Goal: Task Accomplishment & Management: Complete application form

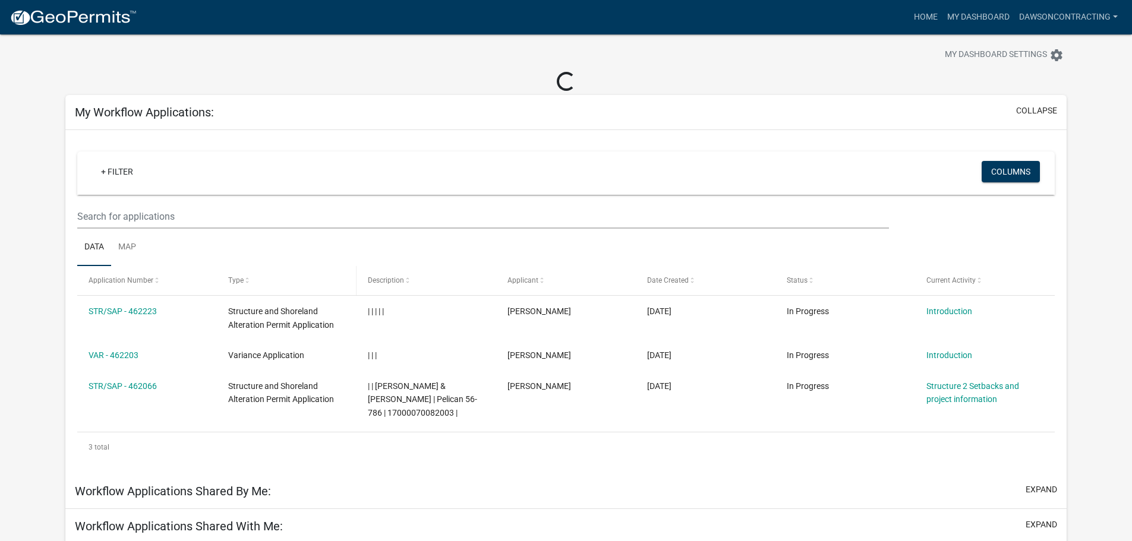
scroll to position [59, 0]
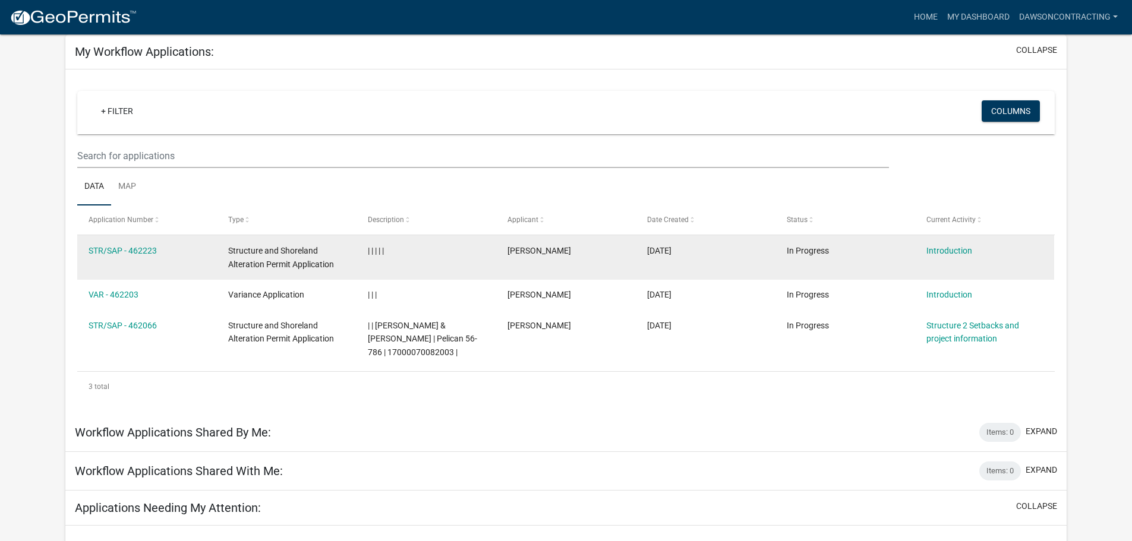
click at [131, 243] on datatable-body-cell "STR/SAP - 462223" at bounding box center [147, 257] width 140 height 44
click at [135, 251] on link "STR/SAP - 462223" at bounding box center [123, 251] width 68 height 10
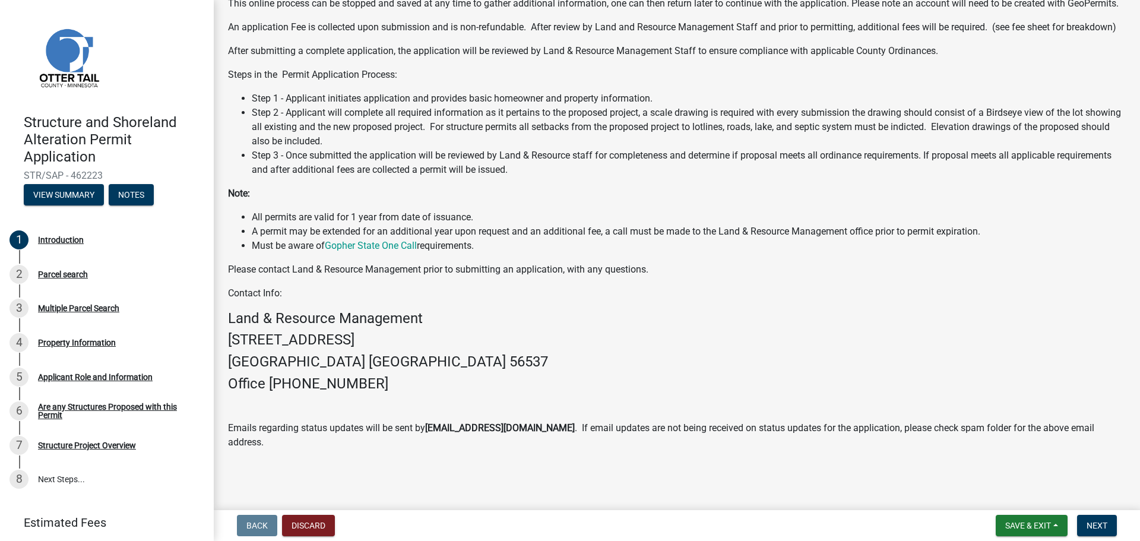
scroll to position [171, 0]
click at [1109, 521] on button "Next" at bounding box center [1097, 525] width 40 height 21
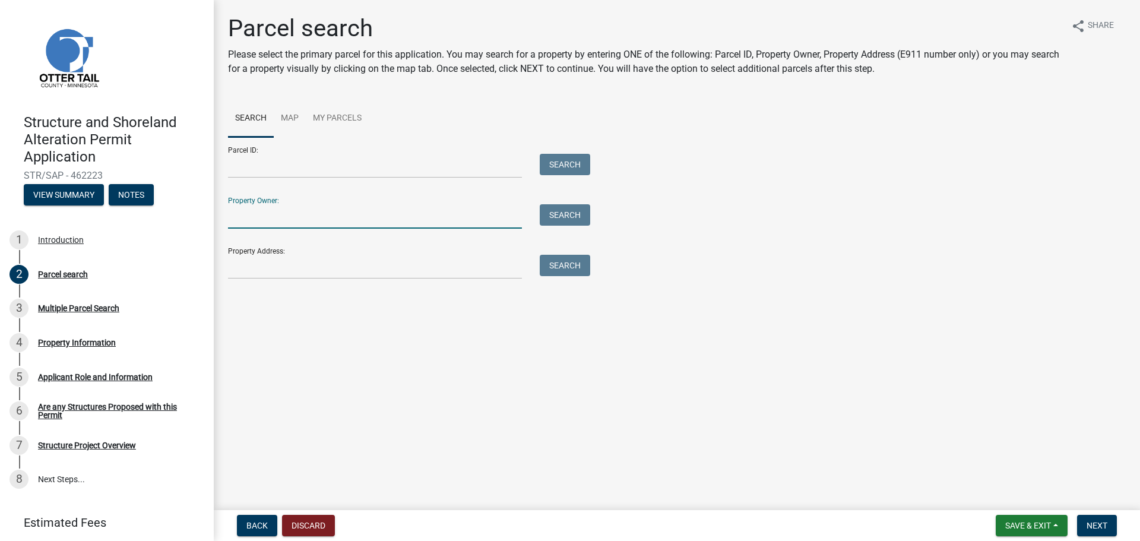
click at [277, 214] on input "Property Owner:" at bounding box center [375, 216] width 294 height 24
click at [301, 280] on div "Parcel search Please select the primary parcel for this application. You may se…" at bounding box center [677, 152] width 916 height 276
click at [301, 273] on input "Property Address:" at bounding box center [375, 267] width 294 height 24
click at [266, 219] on input "Property Owner:" at bounding box center [375, 216] width 294 height 24
paste input "[PERSON_NAME] and [PERSON_NAME]"
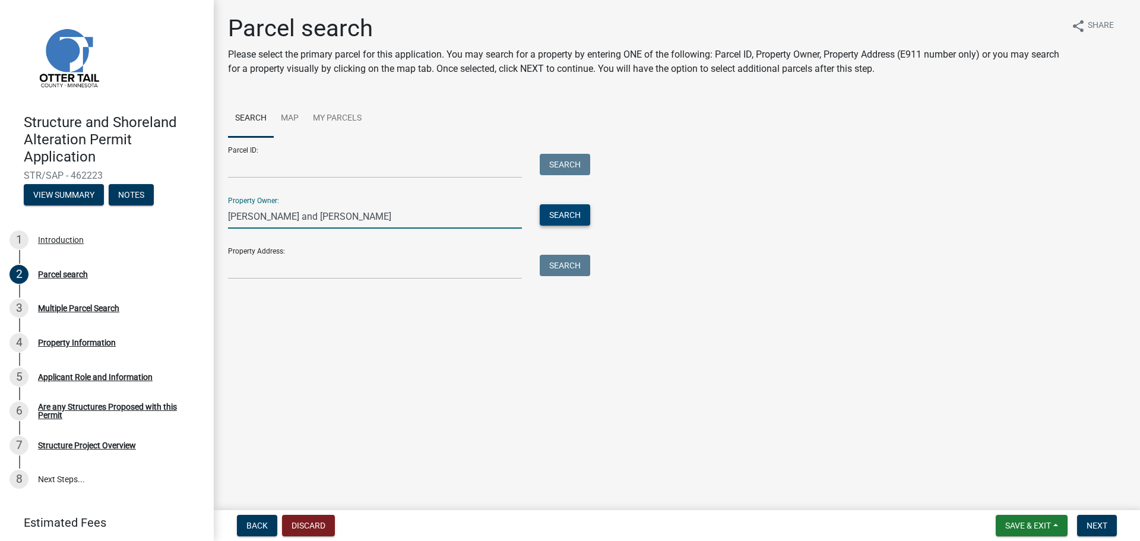
click at [586, 219] on button "Search" at bounding box center [565, 214] width 50 height 21
click at [260, 220] on input "[PERSON_NAME] and [PERSON_NAME]" at bounding box center [375, 216] width 294 height 24
drag, startPoint x: 260, startPoint y: 219, endPoint x: 248, endPoint y: 217, distance: 12.1
click at [211, 218] on div "Structure and Shoreland Alteration Permit Application STR/SAP - 462223 View Sum…" at bounding box center [570, 270] width 1140 height 541
click at [371, 217] on input "[PERSON_NAME] and [PERSON_NAME]" at bounding box center [375, 216] width 294 height 24
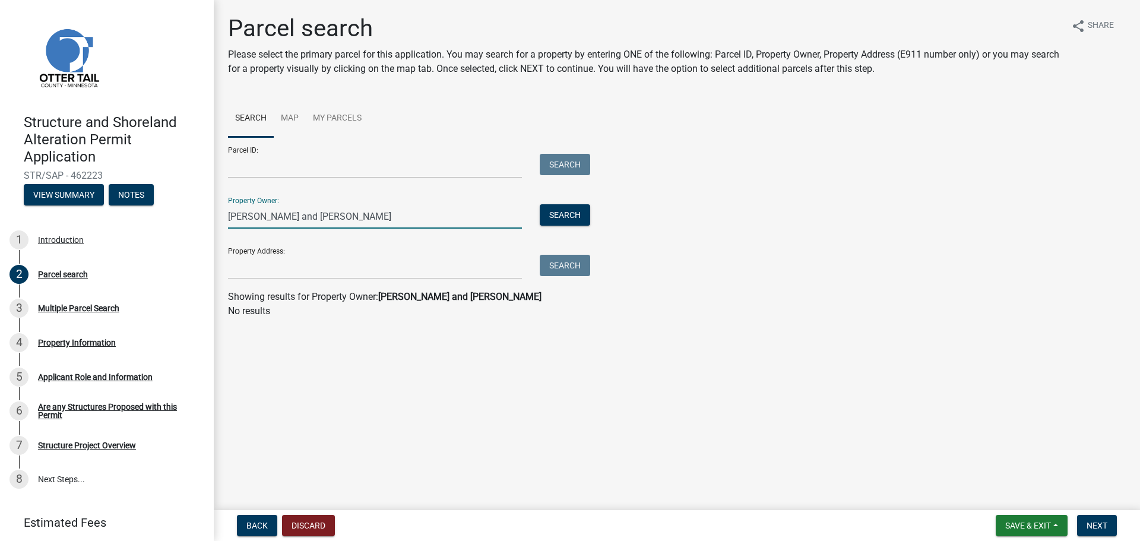
paste input "[PERSON_NAME],"
click at [564, 215] on button "Search" at bounding box center [565, 214] width 50 height 21
drag, startPoint x: 331, startPoint y: 217, endPoint x: 280, endPoint y: 217, distance: 51.7
click at [280, 217] on input "[PERSON_NAME] and [PERSON_NAME]" at bounding box center [375, 216] width 294 height 24
click at [570, 219] on button "Search" at bounding box center [565, 214] width 50 height 21
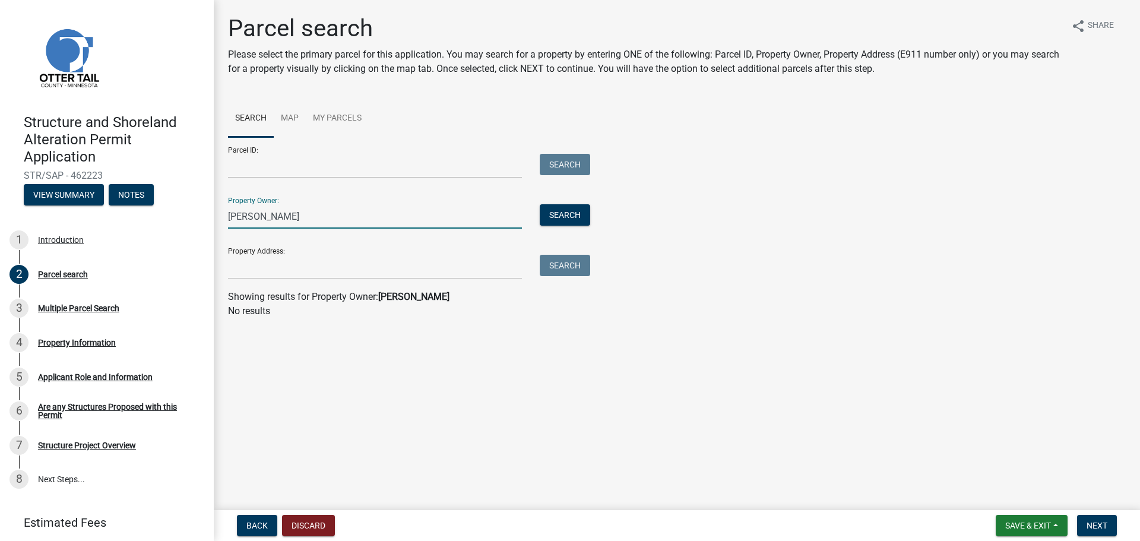
drag, startPoint x: 281, startPoint y: 214, endPoint x: 127, endPoint y: 210, distance: 153.9
click at [128, 210] on div "Structure and Shoreland Alteration Permit Application STR/SAP - 462223 View Sum…" at bounding box center [570, 270] width 1140 height 541
type input "[PERSON_NAME]"
click at [563, 218] on button "Search" at bounding box center [565, 214] width 50 height 21
click at [295, 121] on link "Map" at bounding box center [290, 119] width 32 height 38
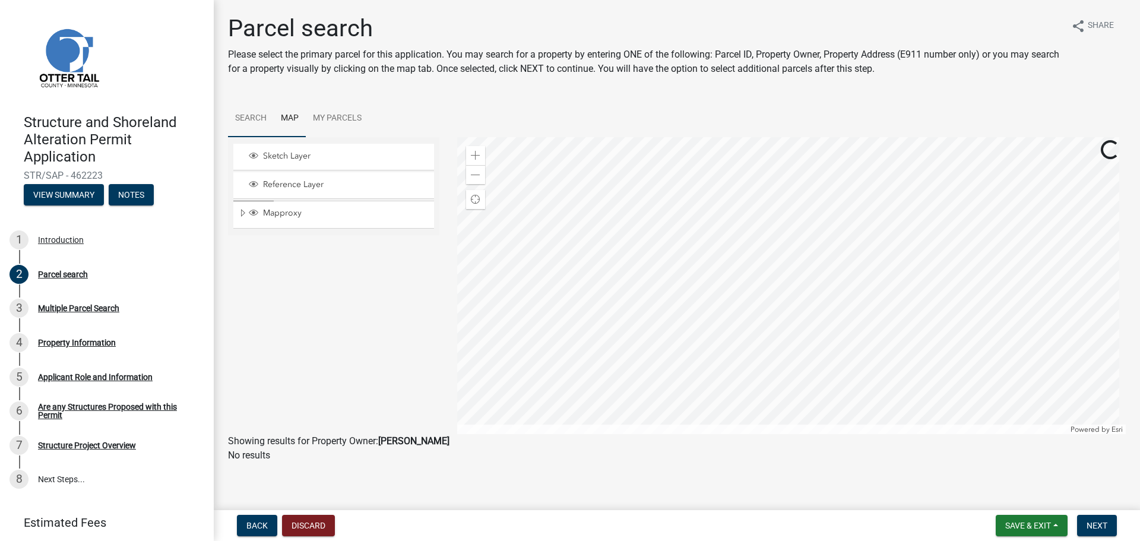
click at [260, 118] on link "Search" at bounding box center [251, 119] width 46 height 38
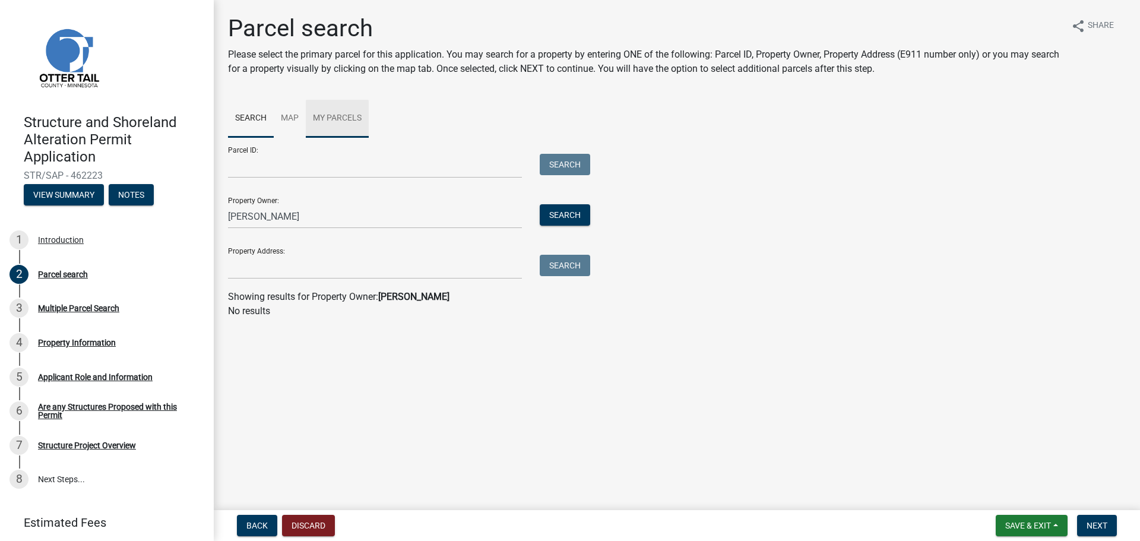
click at [364, 118] on link "My Parcels" at bounding box center [337, 119] width 63 height 38
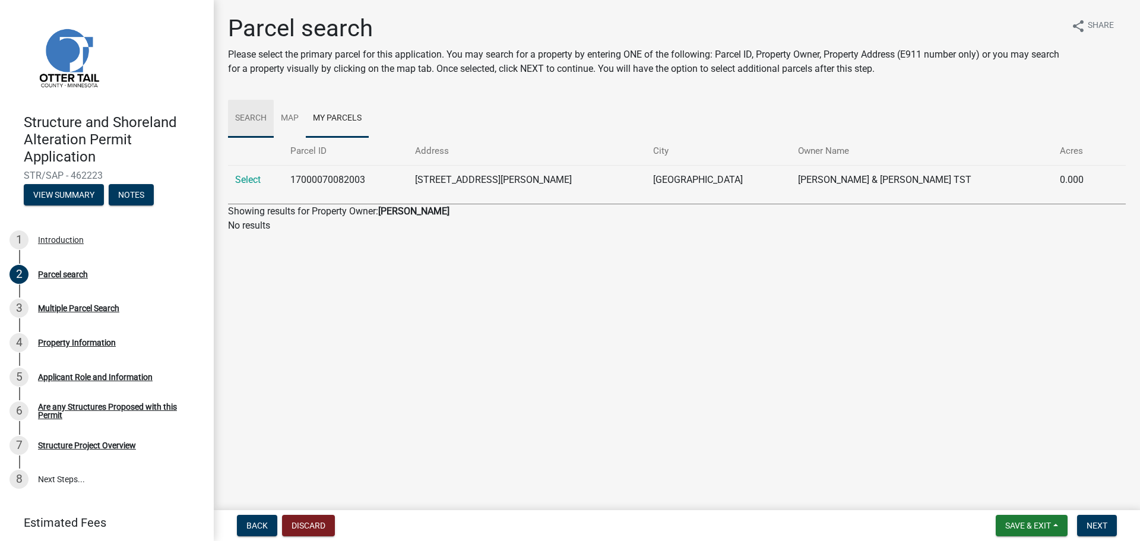
click at [257, 109] on link "Search" at bounding box center [251, 119] width 46 height 38
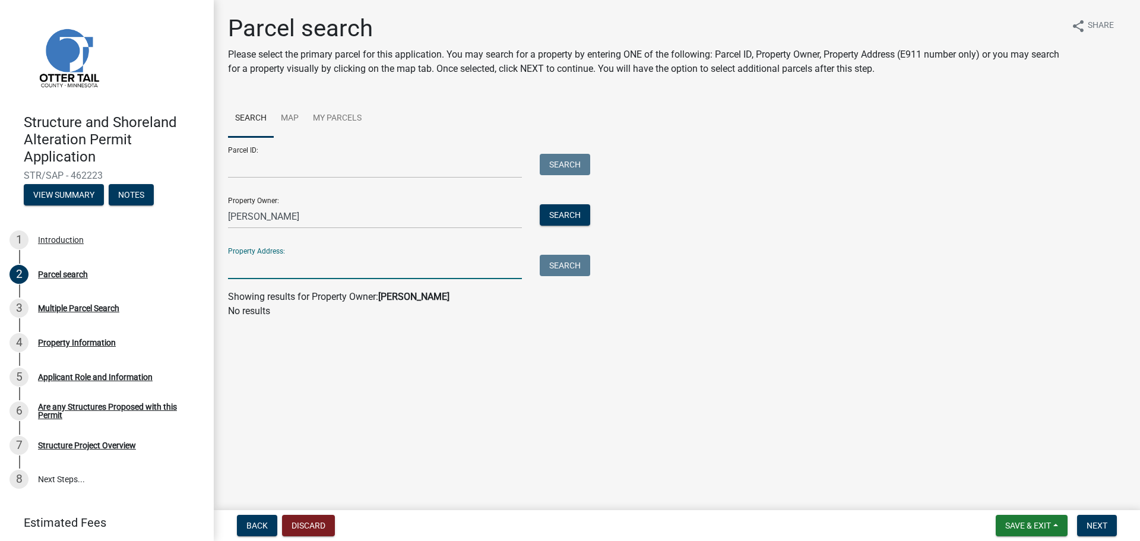
click at [305, 263] on input "Property Address:" at bounding box center [375, 267] width 294 height 24
click at [533, 397] on main "Parcel search Please select the primary parcel for this application. You may se…" at bounding box center [677, 252] width 927 height 505
drag, startPoint x: 293, startPoint y: 215, endPoint x: 208, endPoint y: 217, distance: 85.6
click at [208, 217] on div "Structure and Shoreland Alteration Permit Application STR/SAP - 462223 View Sum…" at bounding box center [570, 270] width 1140 height 541
type input "[PERSON_NAME]"
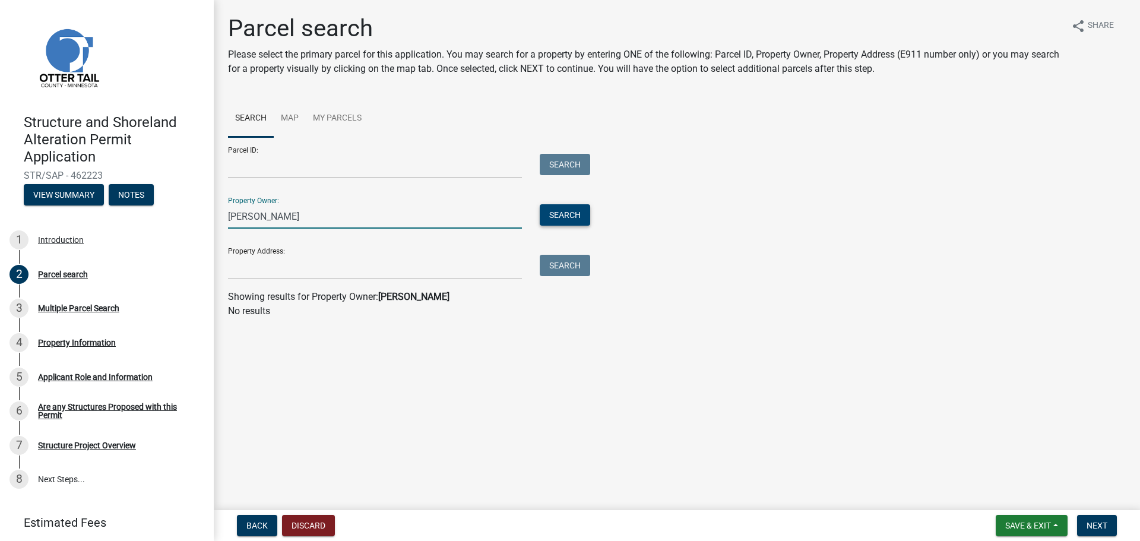
click at [563, 217] on button "Search" at bounding box center [565, 214] width 50 height 21
drag, startPoint x: 308, startPoint y: 221, endPoint x: 190, endPoint y: 216, distance: 117.7
click at [190, 216] on div "Structure and Shoreland Alteration Permit Application STR/SAP - 462223 View Sum…" at bounding box center [570, 270] width 1140 height 541
click at [840, 243] on div "Parcel ID: Search Property Owner: Search Property Address: Search" at bounding box center [677, 208] width 898 height 142
